Goal: Task Accomplishment & Management: Manage account settings

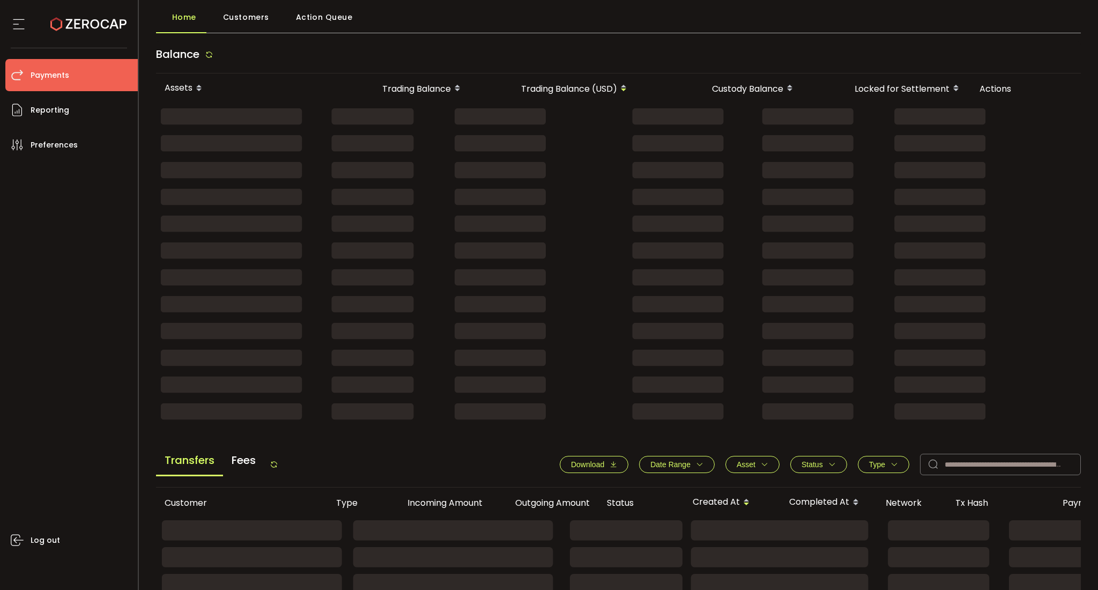
scroll to position [211, 0]
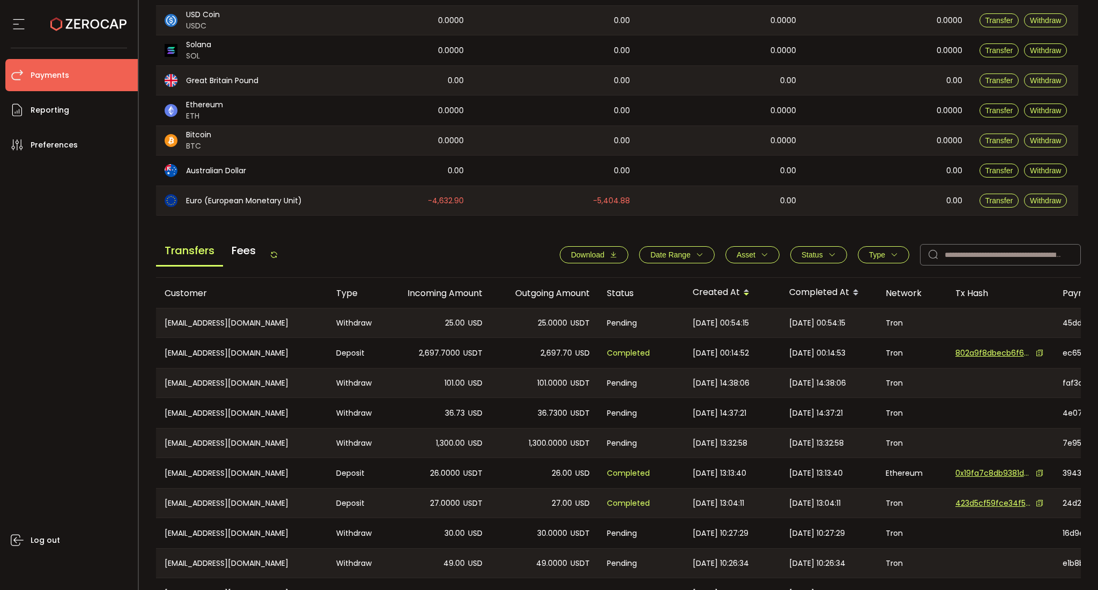
click at [596, 416] on div "36.7300 USDT" at bounding box center [544, 413] width 107 height 30
click at [541, 419] on span "36.7300" at bounding box center [552, 413] width 29 height 12
click at [968, 255] on input "text" at bounding box center [1000, 254] width 161 height 21
paste input "**********"
type input "**********"
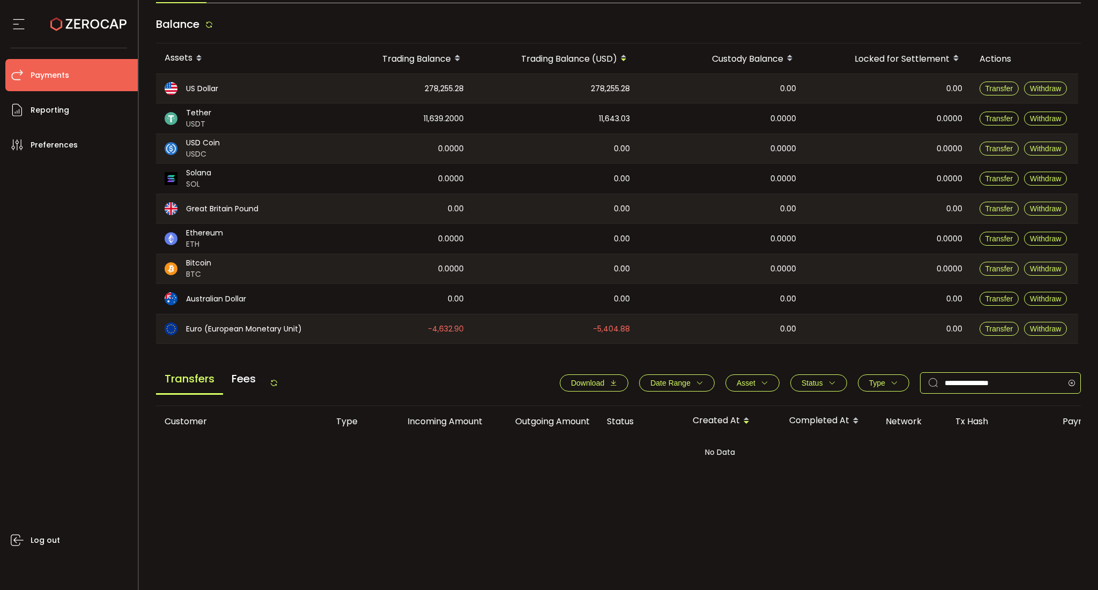
scroll to position [93, 0]
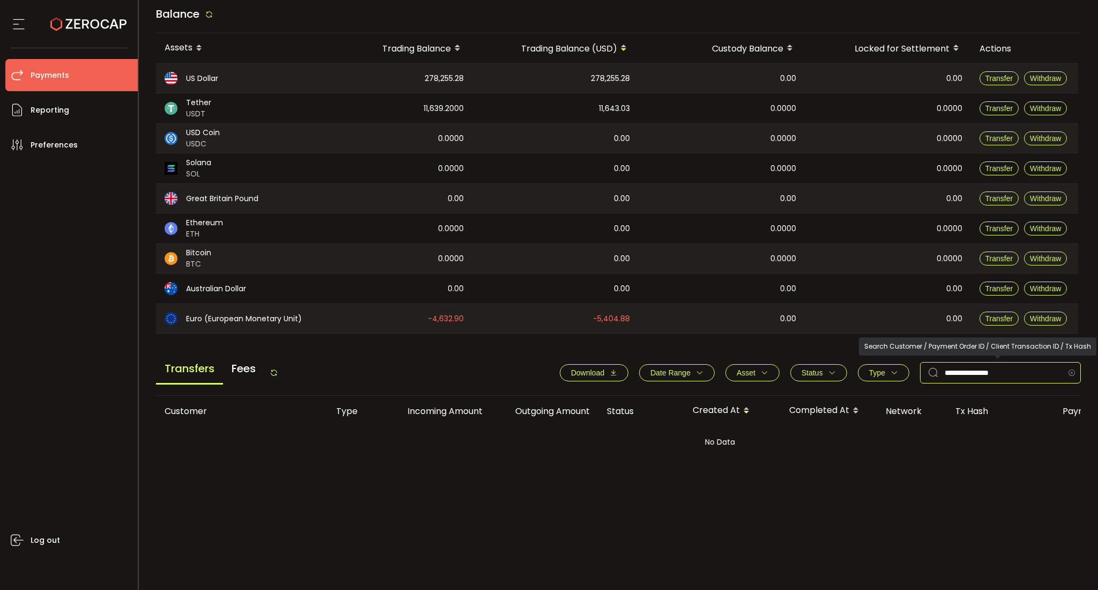
click at [1071, 372] on icon at bounding box center [1070, 372] width 13 height 21
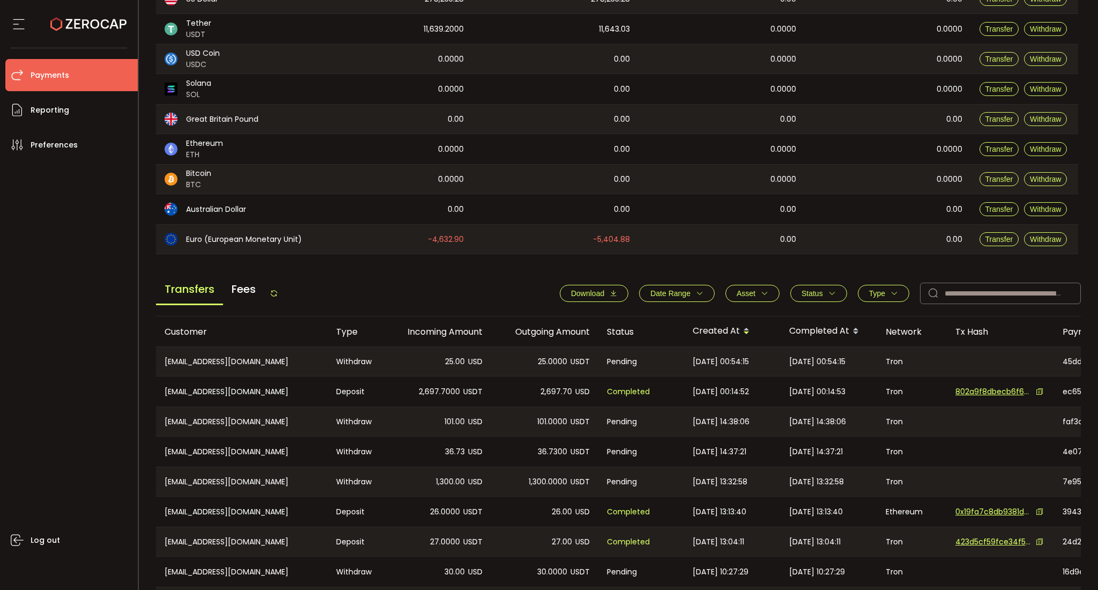
scroll to position [236, 0]
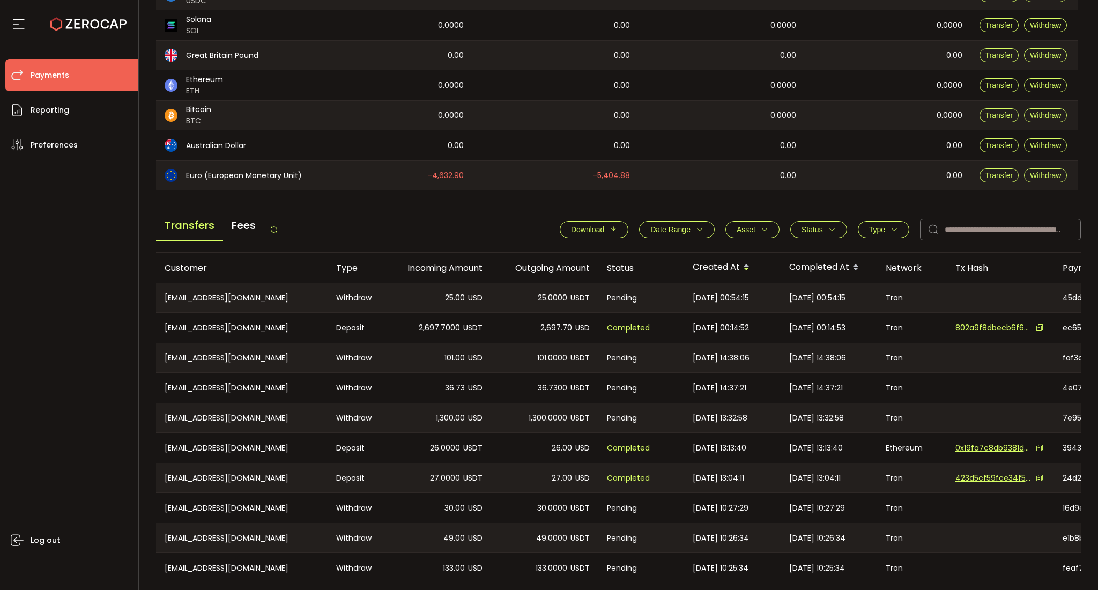
click at [879, 232] on span "Type" at bounding box center [877, 229] width 16 height 9
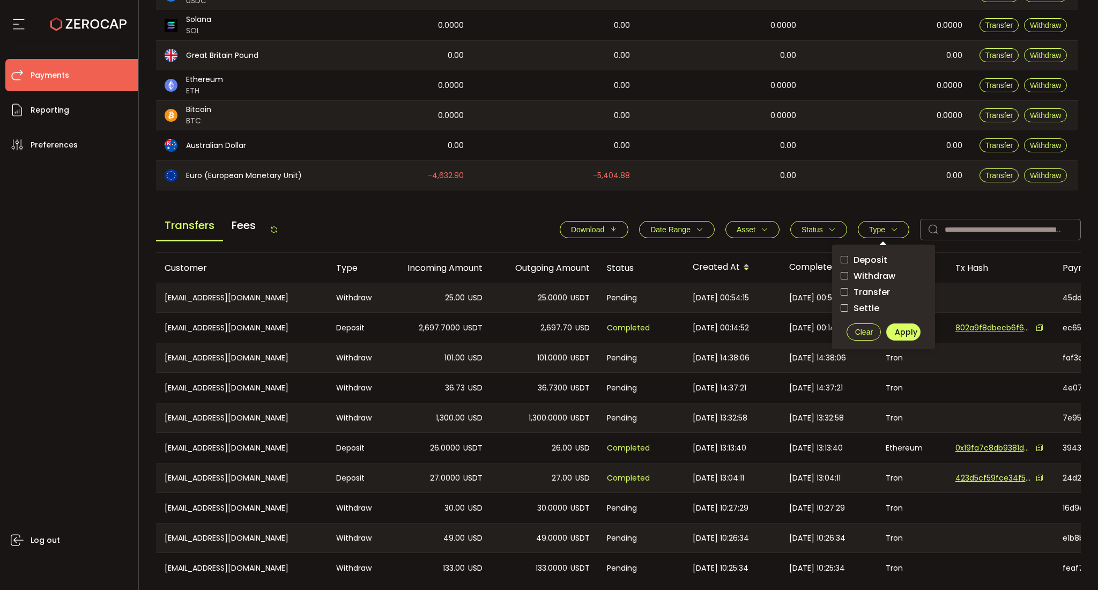
click at [876, 281] on span "Withdraw" at bounding box center [871, 276] width 47 height 10
click at [896, 331] on span "Apply" at bounding box center [905, 331] width 23 height 11
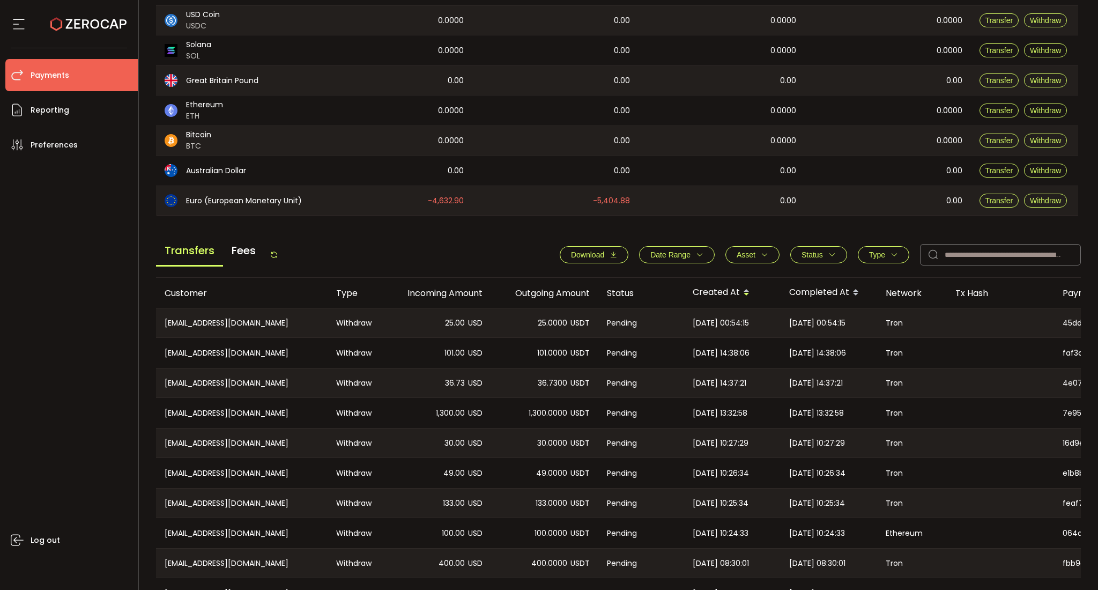
click at [553, 386] on span "36.7300" at bounding box center [552, 383] width 29 height 12
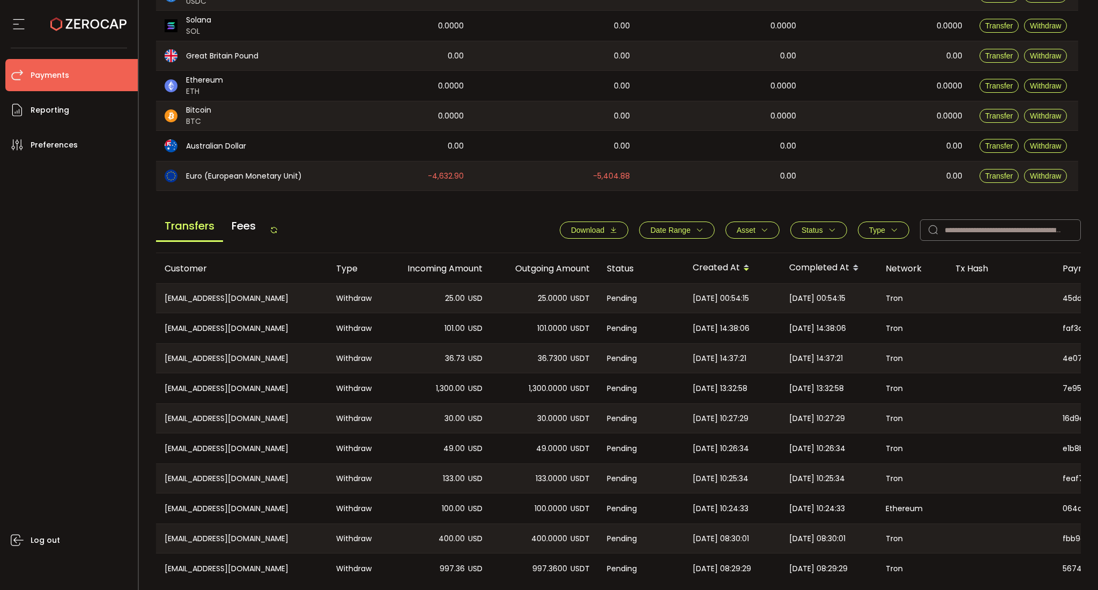
scroll to position [279, 0]
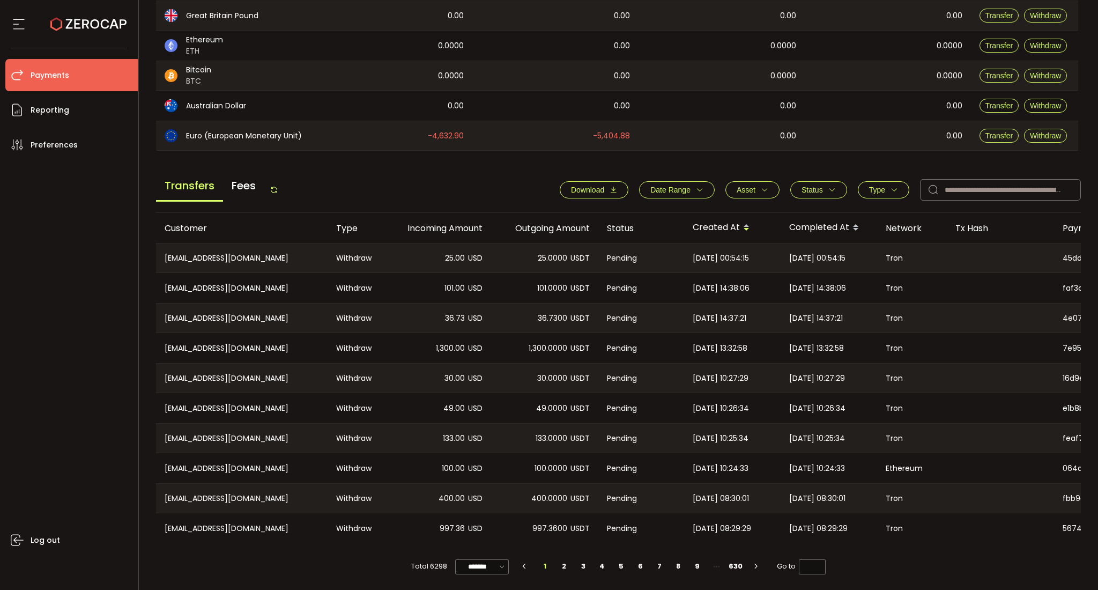
click at [552, 559] on li "1" at bounding box center [544, 565] width 19 height 15
click at [555, 562] on li "2" at bounding box center [564, 565] width 19 height 15
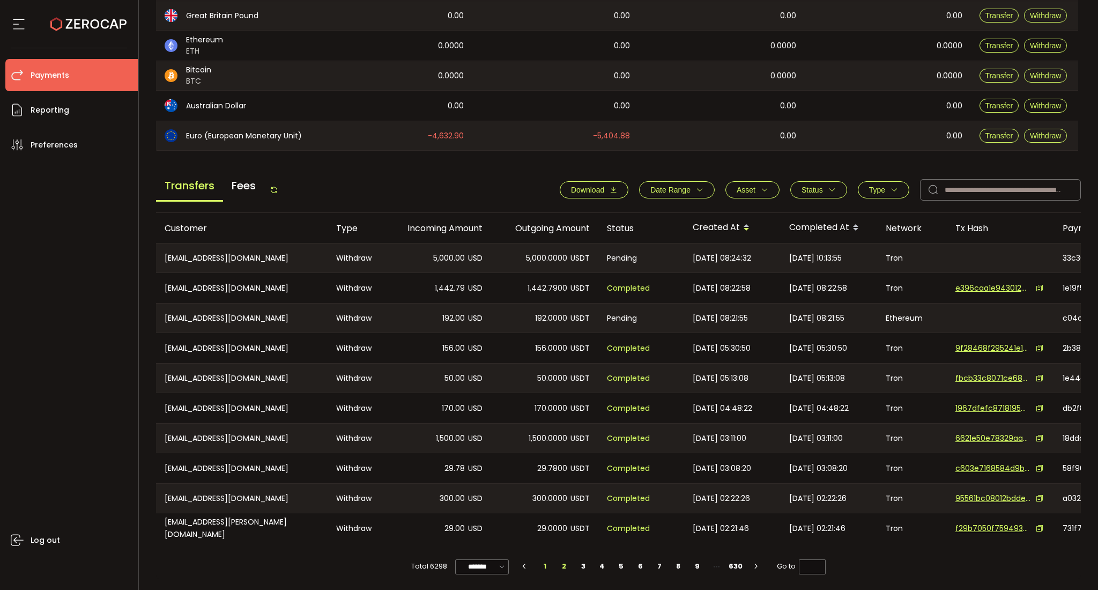
click at [539, 569] on li "1" at bounding box center [544, 565] width 19 height 15
type input "*"
